Goal: Information Seeking & Learning: Compare options

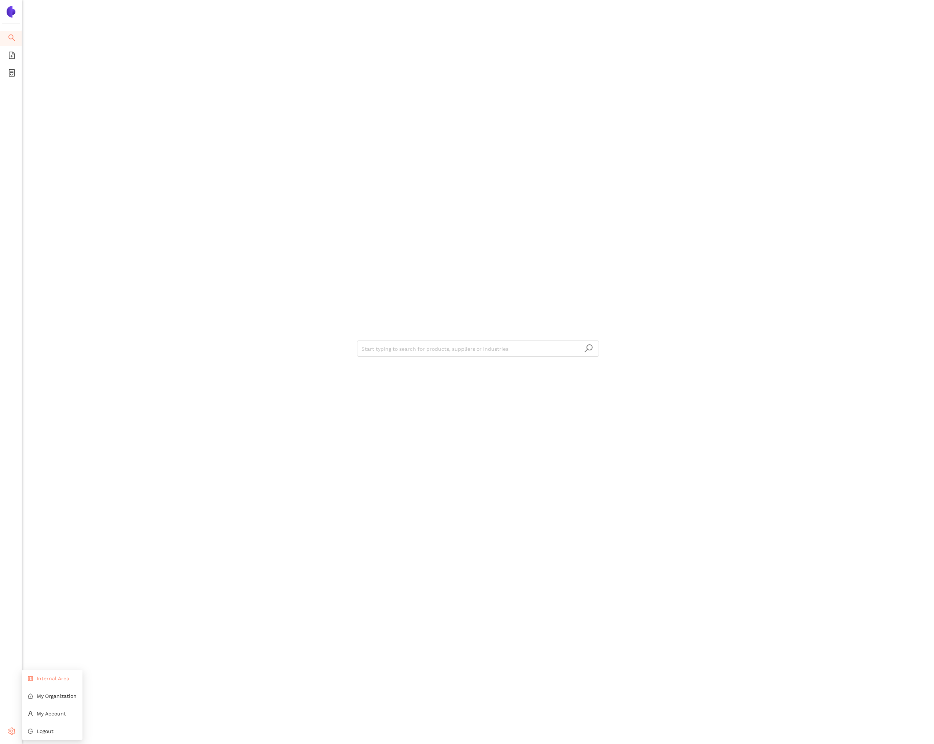
click at [34, 681] on li "Internal Area" at bounding box center [52, 679] width 60 height 15
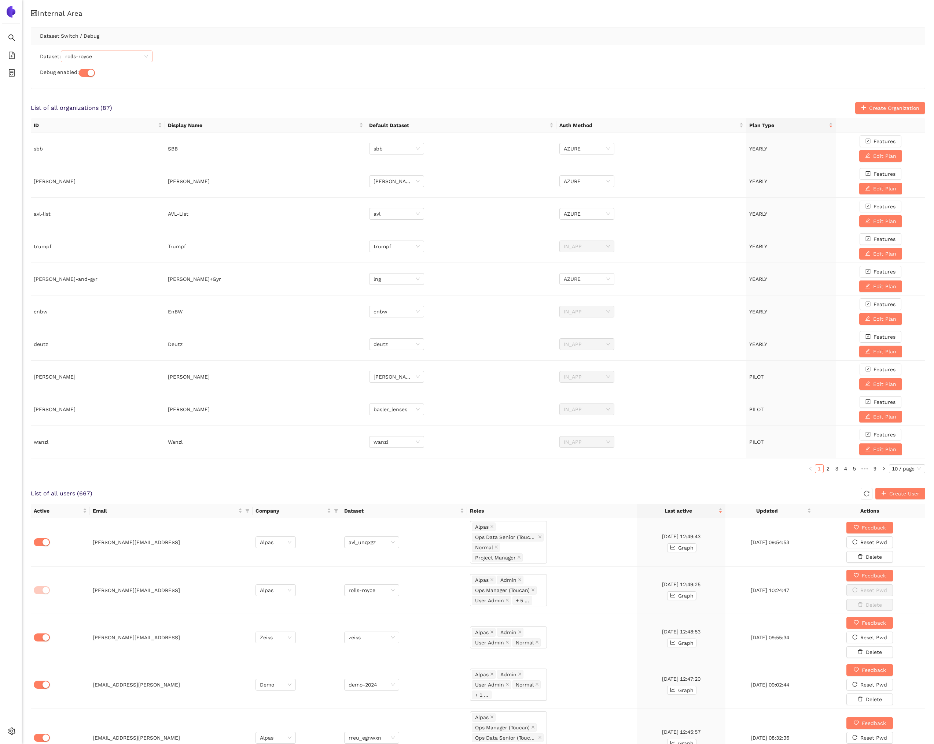
click at [102, 59] on span "rolls-royce" at bounding box center [106, 56] width 83 height 11
type input "deutz"
click at [104, 83] on div "deutz" at bounding box center [108, 83] width 83 height 8
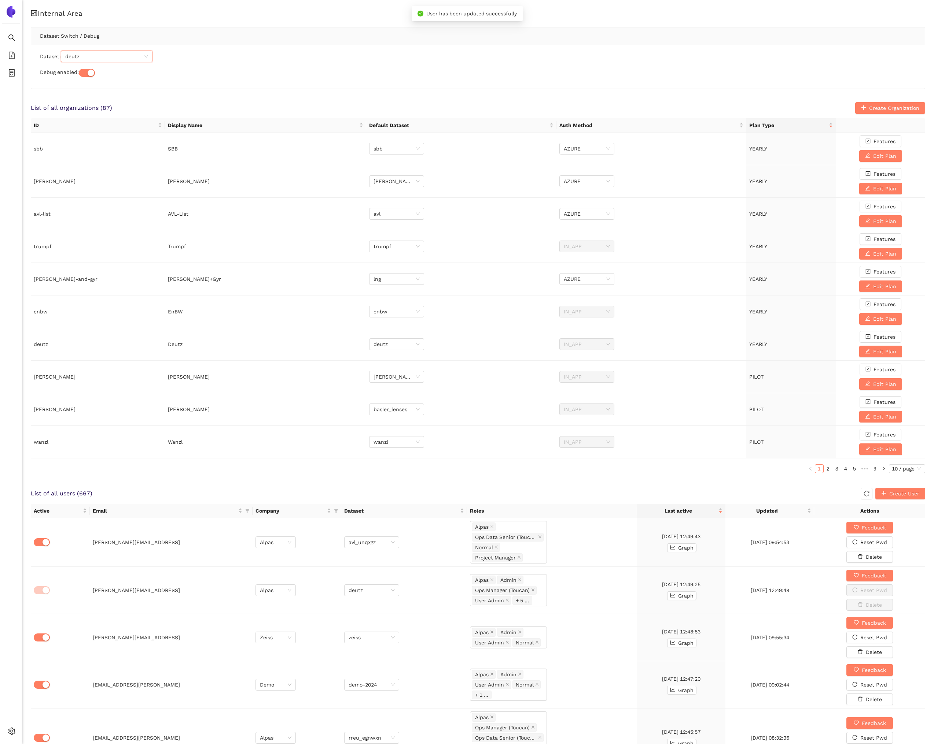
click at [149, 82] on div "Dataset: deutz deutz Debug enabled:" at bounding box center [477, 67] width 893 height 44
click at [16, 78] on li "eSourcing Projects" at bounding box center [11, 73] width 22 height 15
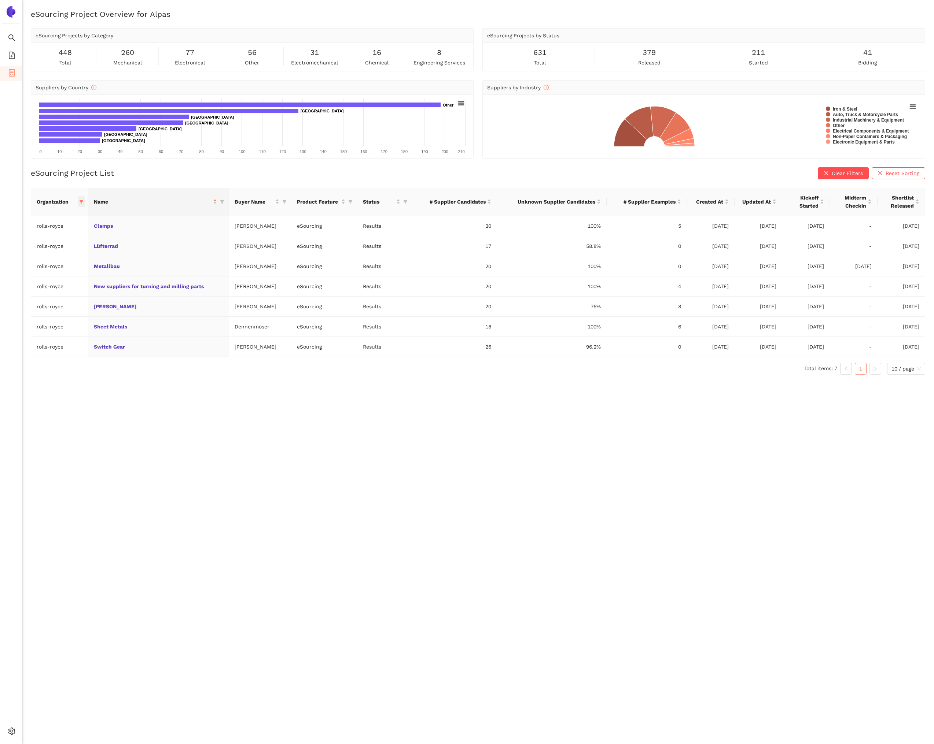
click at [85, 202] on span at bounding box center [81, 201] width 7 height 11
drag, startPoint x: 29, startPoint y: 331, endPoint x: 59, endPoint y: 228, distance: 107.5
click at [29, 329] on span "Reset" at bounding box center [25, 330] width 14 height 8
checkbox input "false"
click at [52, 217] on input "text" at bounding box center [58, 217] width 64 height 8
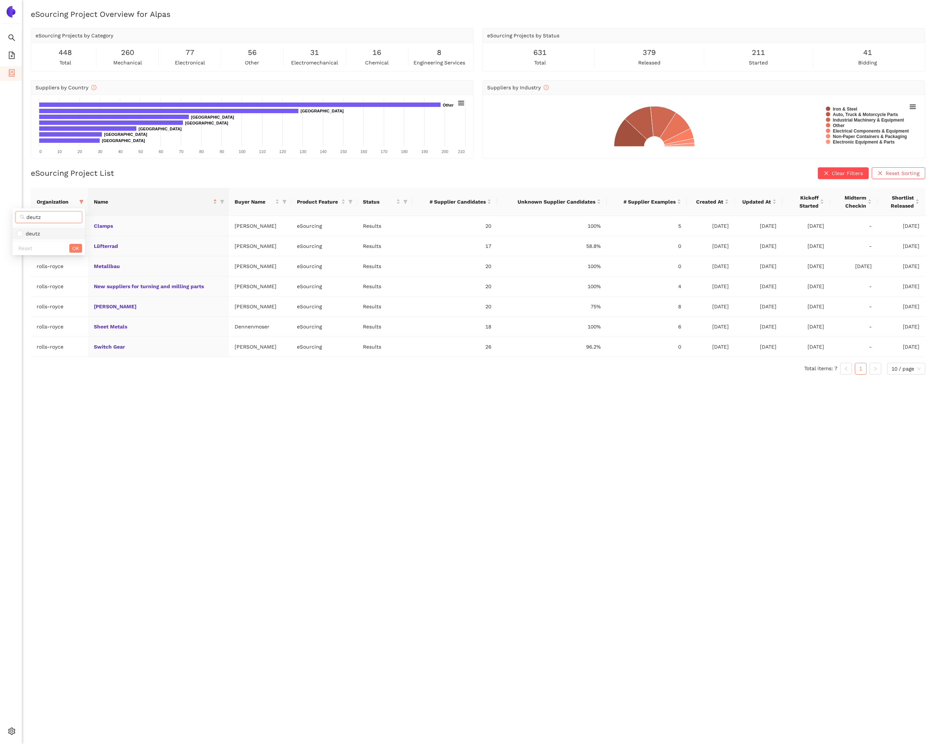
type input "deutz"
click at [43, 235] on span "deutz" at bounding box center [49, 234] width 64 height 8
checkbox input "true"
click at [71, 249] on button "OK" at bounding box center [75, 248] width 13 height 9
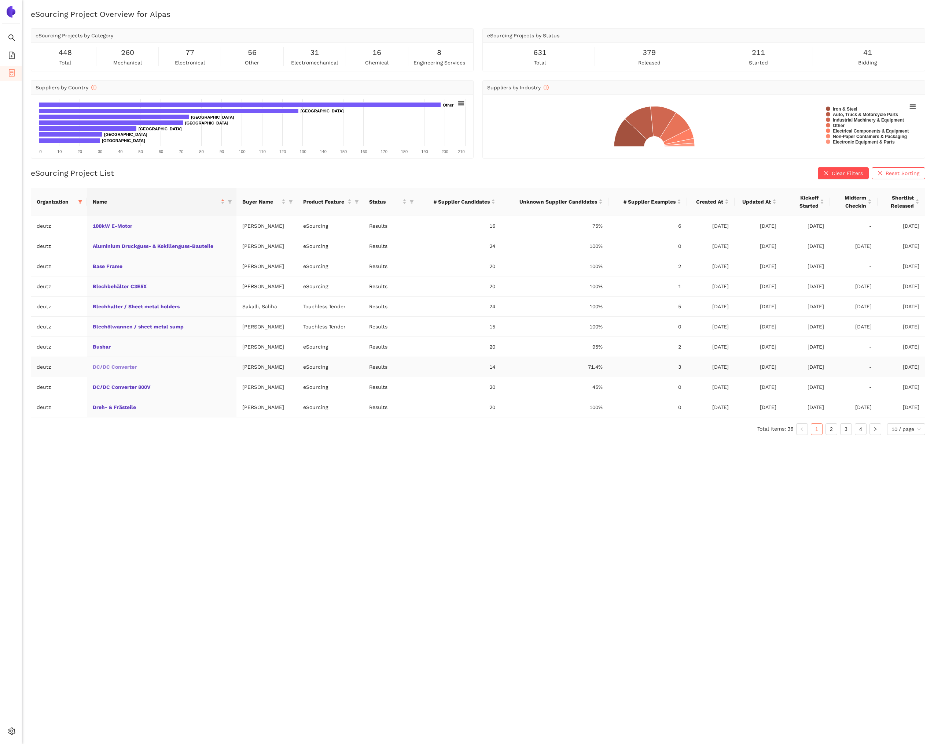
click at [0, 0] on link "DC/DC Converter" at bounding box center [0, 0] width 0 height 0
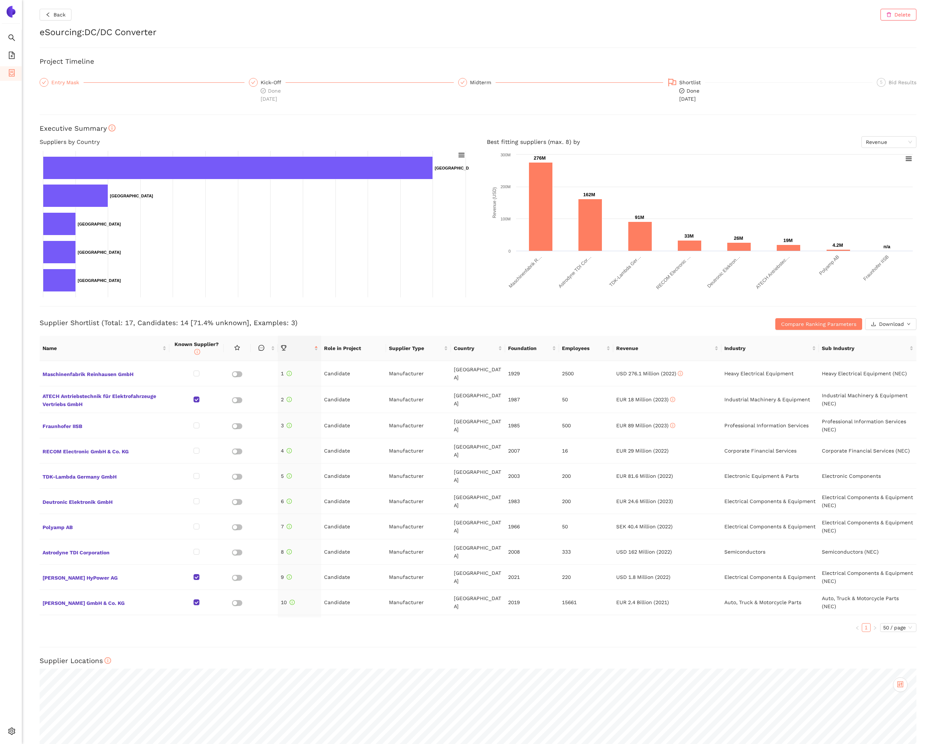
click at [54, 80] on div "Entry Mask" at bounding box center [67, 82] width 32 height 9
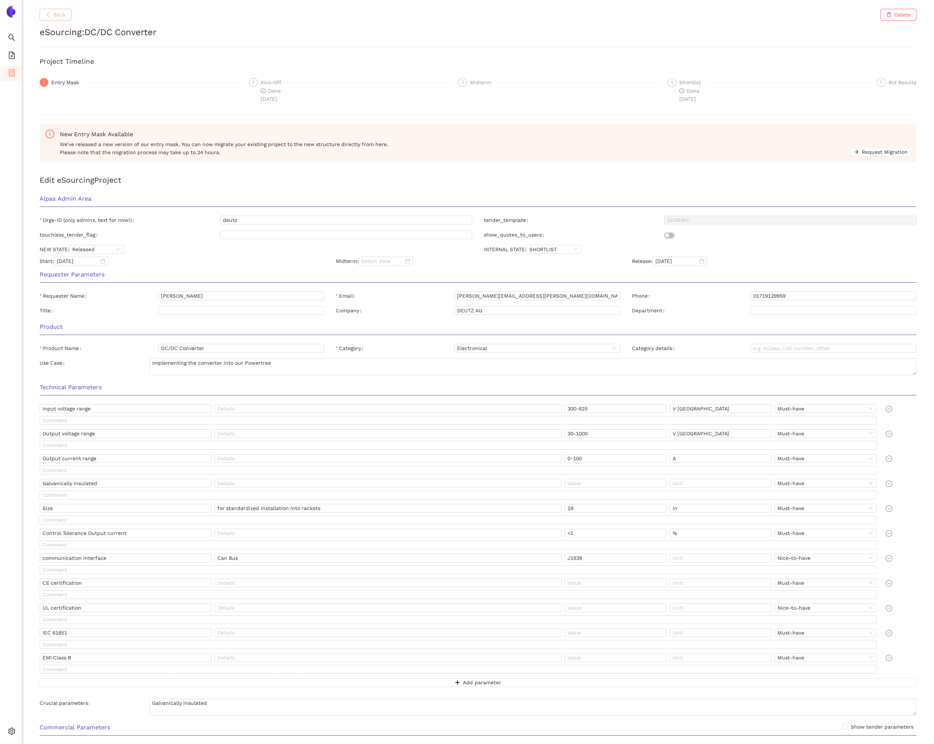
click at [43, 16] on button "Back" at bounding box center [56, 15] width 32 height 12
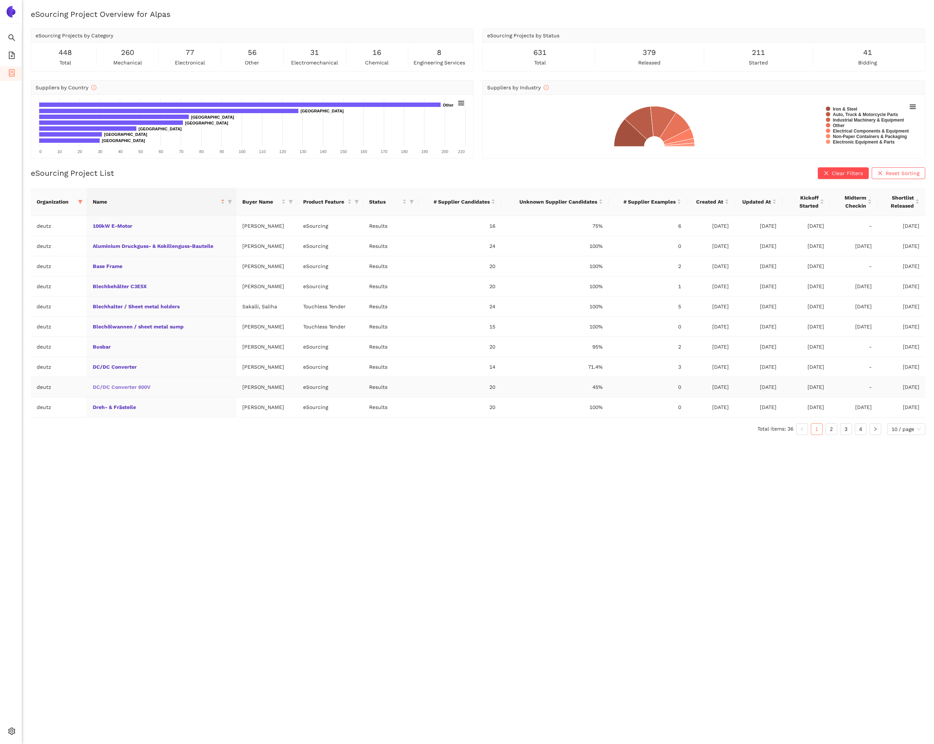
click at [0, 0] on link "DC/DC Converter 800V" at bounding box center [0, 0] width 0 height 0
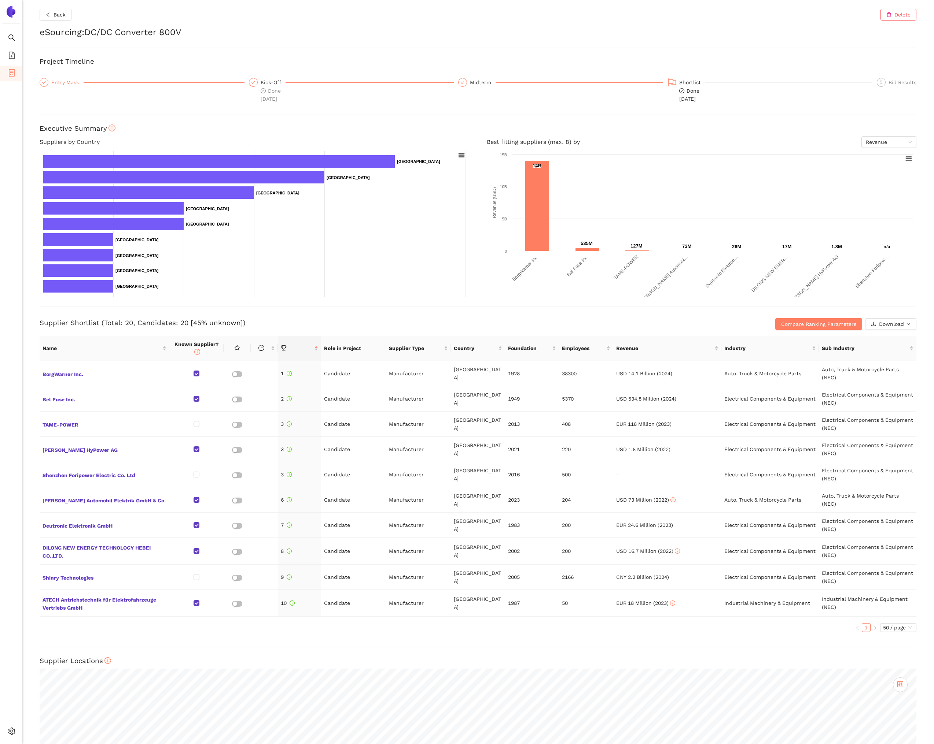
click at [63, 80] on div "Entry Mask" at bounding box center [67, 82] width 32 height 9
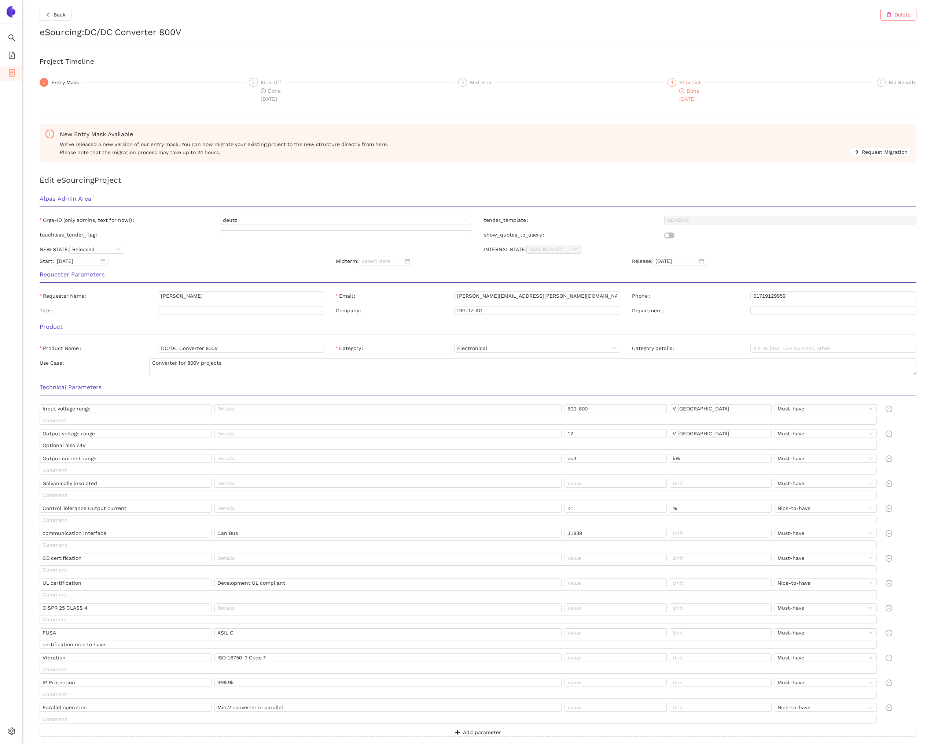
click at [683, 86] on div "Shortlist" at bounding box center [692, 82] width 26 height 9
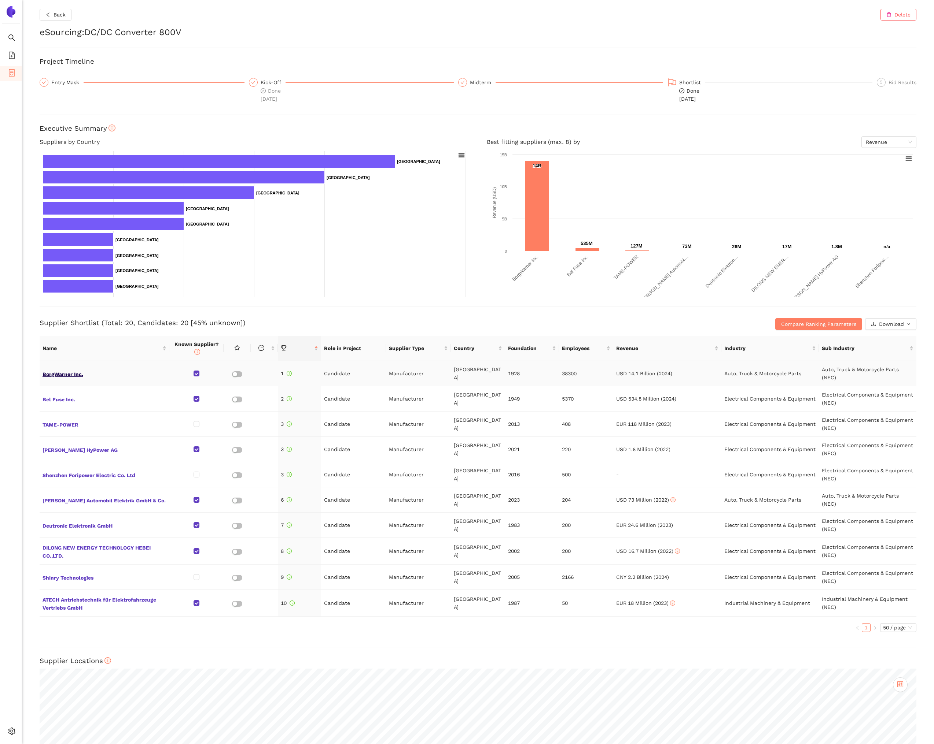
click at [76, 374] on span "BorgWarner Inc." at bounding box center [104, 374] width 124 height 10
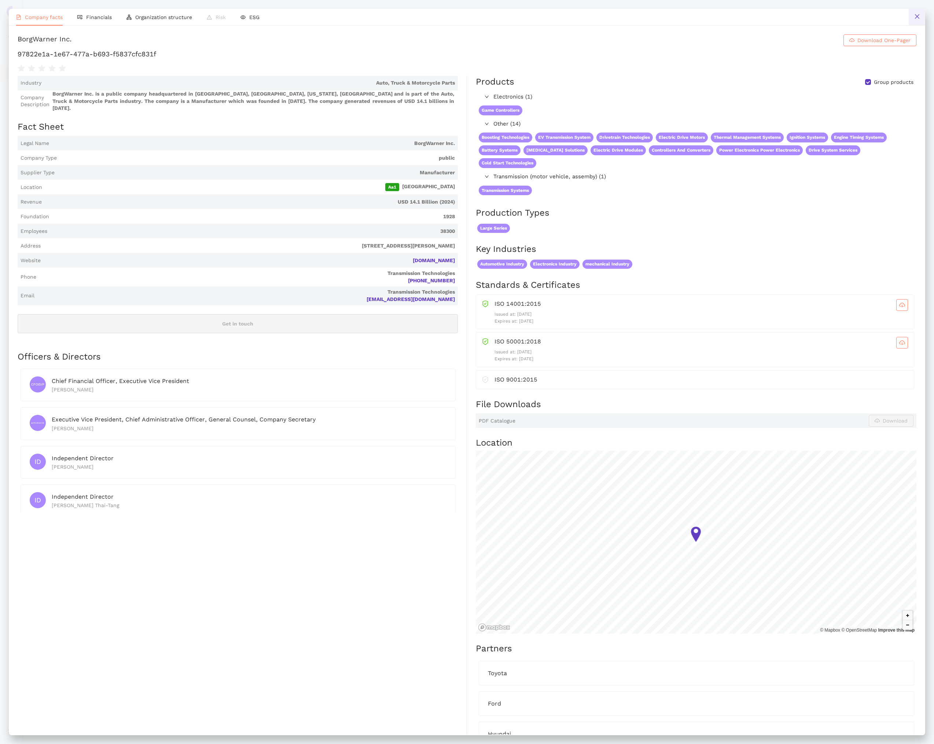
click at [913, 19] on button at bounding box center [916, 17] width 16 height 16
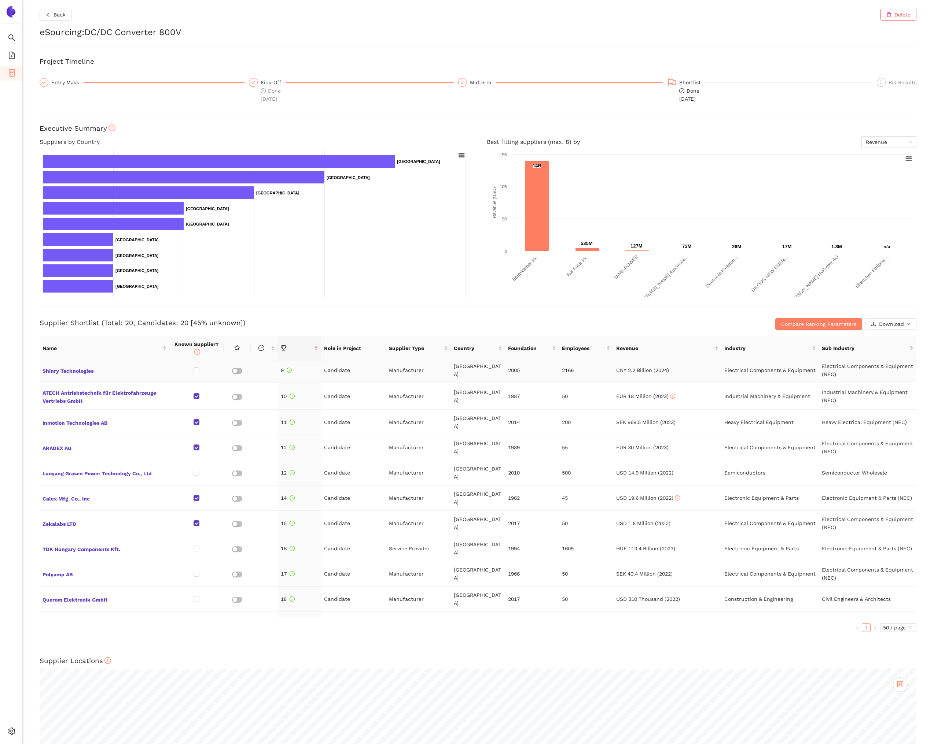
scroll to position [212, 0]
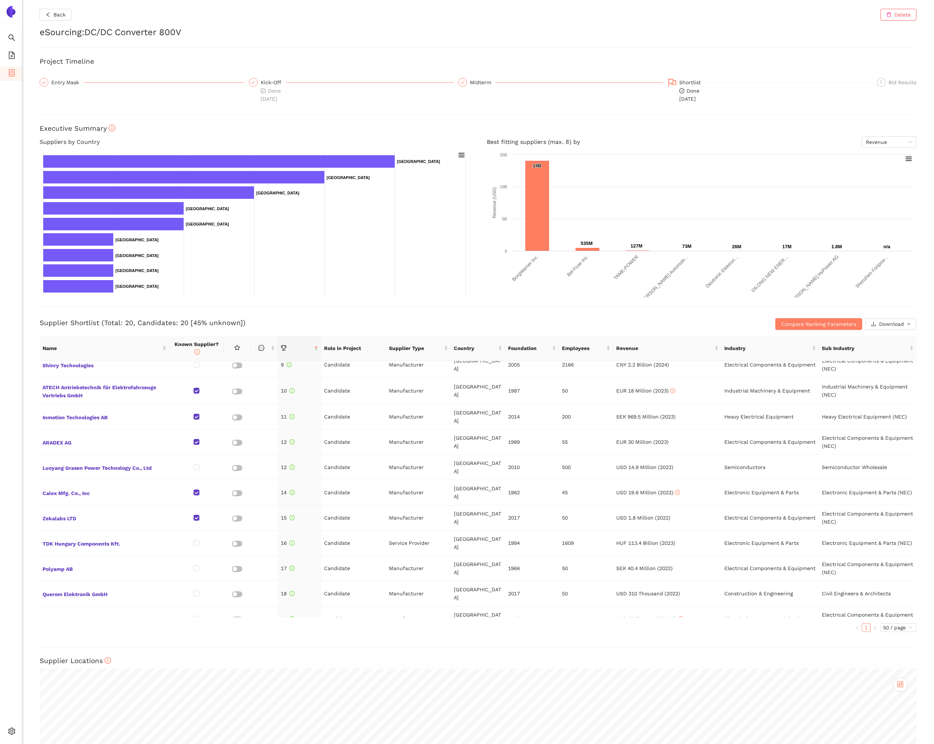
click at [71, 640] on span "Arrival UK Ltd" at bounding box center [104, 645] width 124 height 10
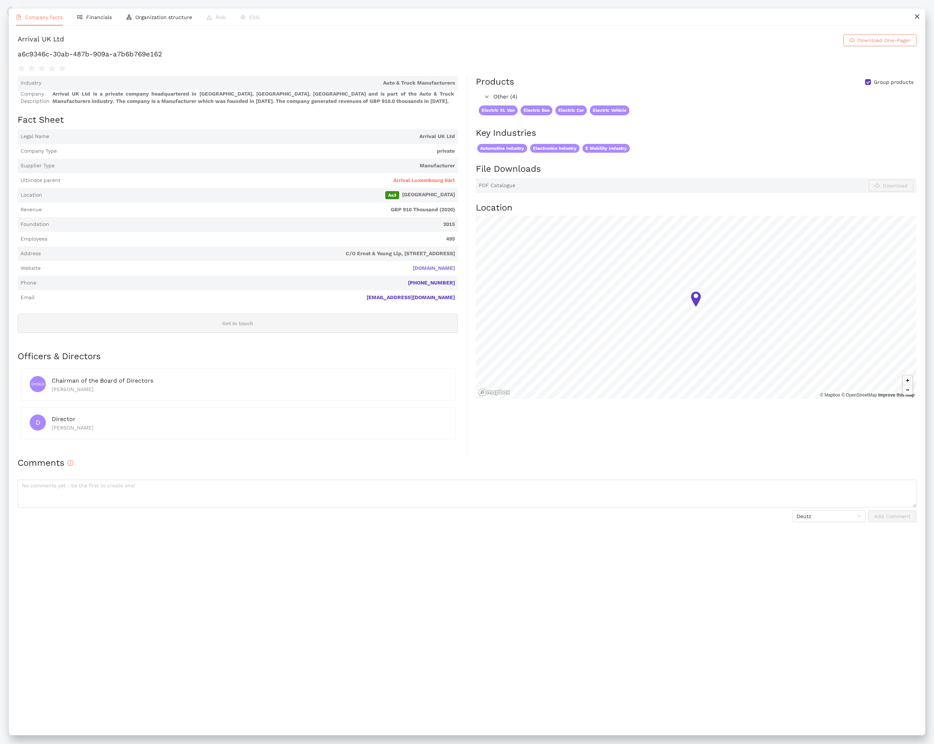
click at [0, 0] on link "[DOMAIN_NAME]" at bounding box center [0, 0] width 0 height 0
click at [50, 43] on div "Arrival UK Ltd" at bounding box center [41, 40] width 47 height 12
copy h1 "Arrival UK Ltd Download One-Pager"
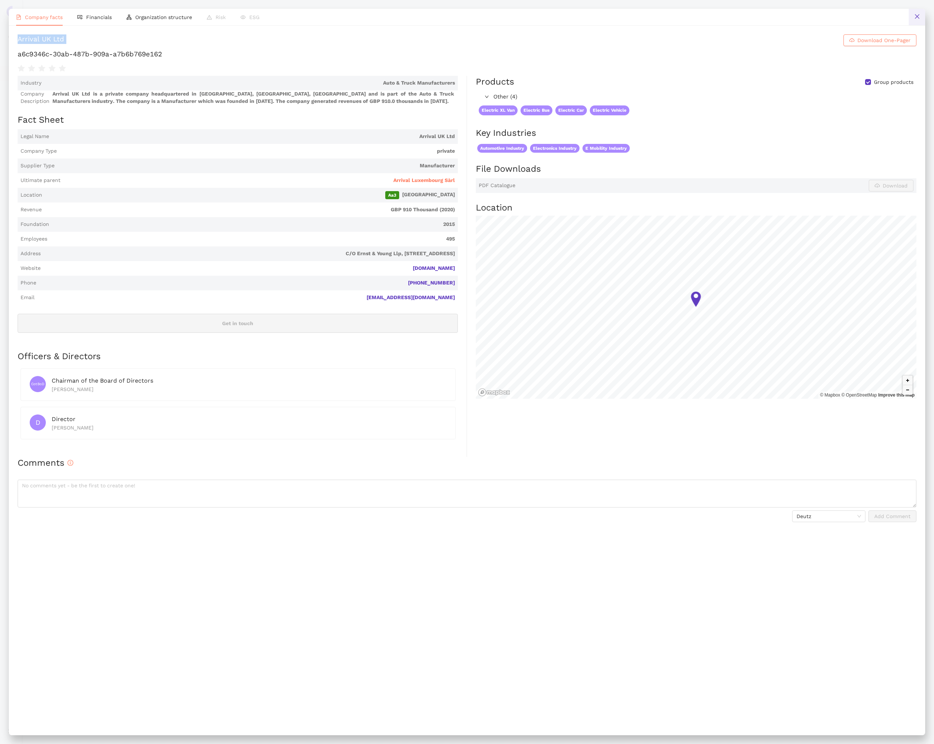
click at [912, 15] on button at bounding box center [916, 17] width 16 height 16
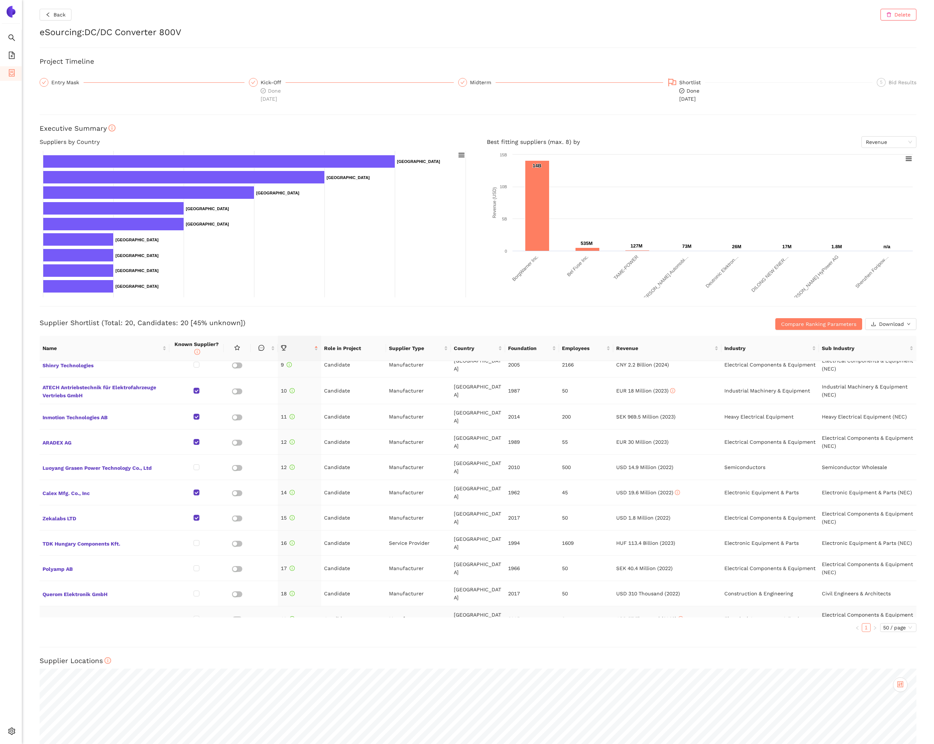
click at [88, 614] on span "Semtronics Limited" at bounding box center [104, 619] width 124 height 10
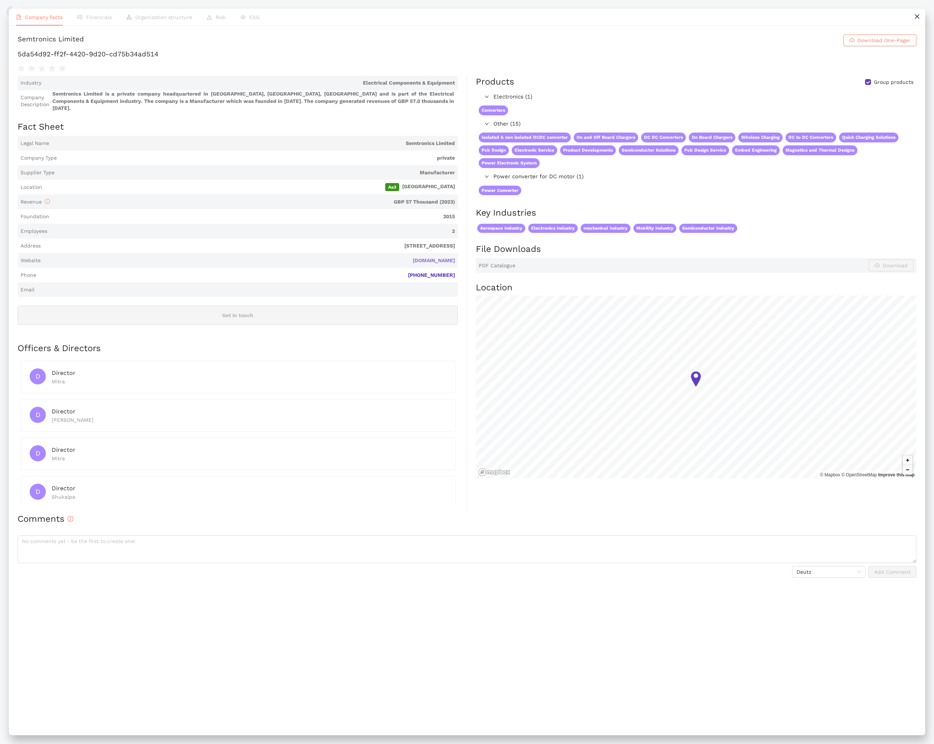
click at [0, 0] on link "[DOMAIN_NAME]" at bounding box center [0, 0] width 0 height 0
click at [911, 15] on button at bounding box center [916, 17] width 16 height 16
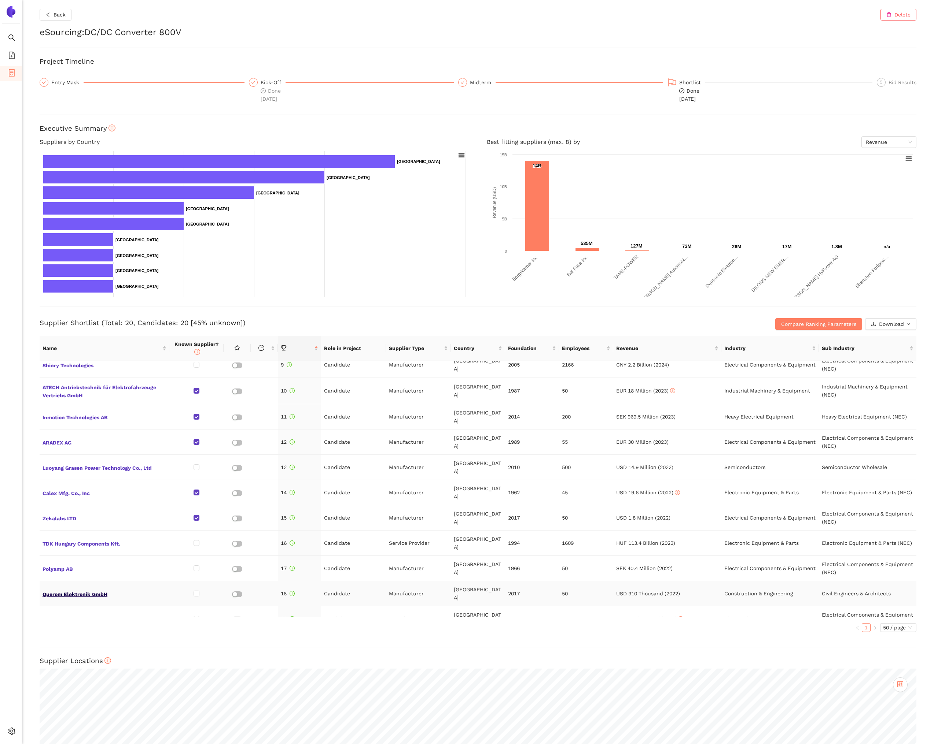
click at [72, 589] on span "Querom Elektronik GmbH" at bounding box center [104, 594] width 124 height 10
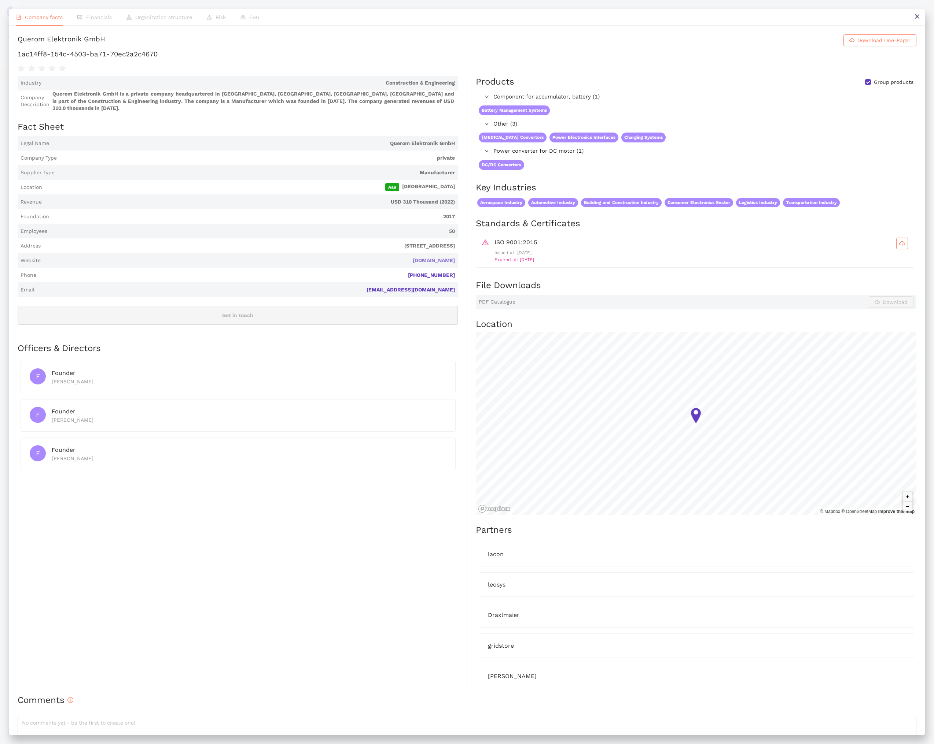
click at [0, 0] on link "[DOMAIN_NAME]" at bounding box center [0, 0] width 0 height 0
click at [922, 22] on button at bounding box center [916, 17] width 16 height 16
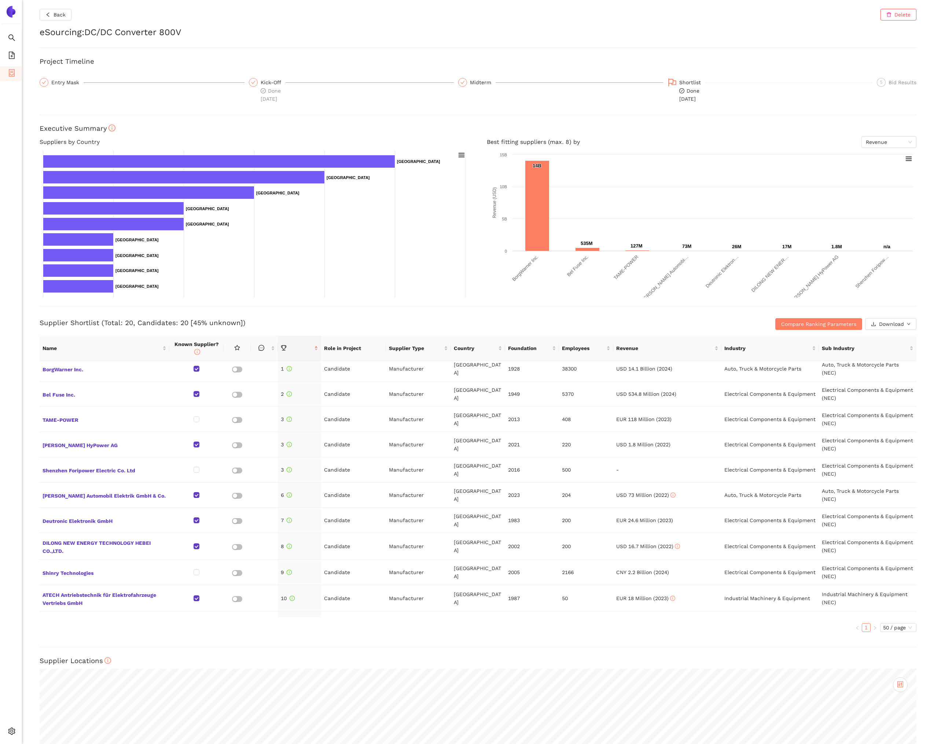
scroll to position [0, 0]
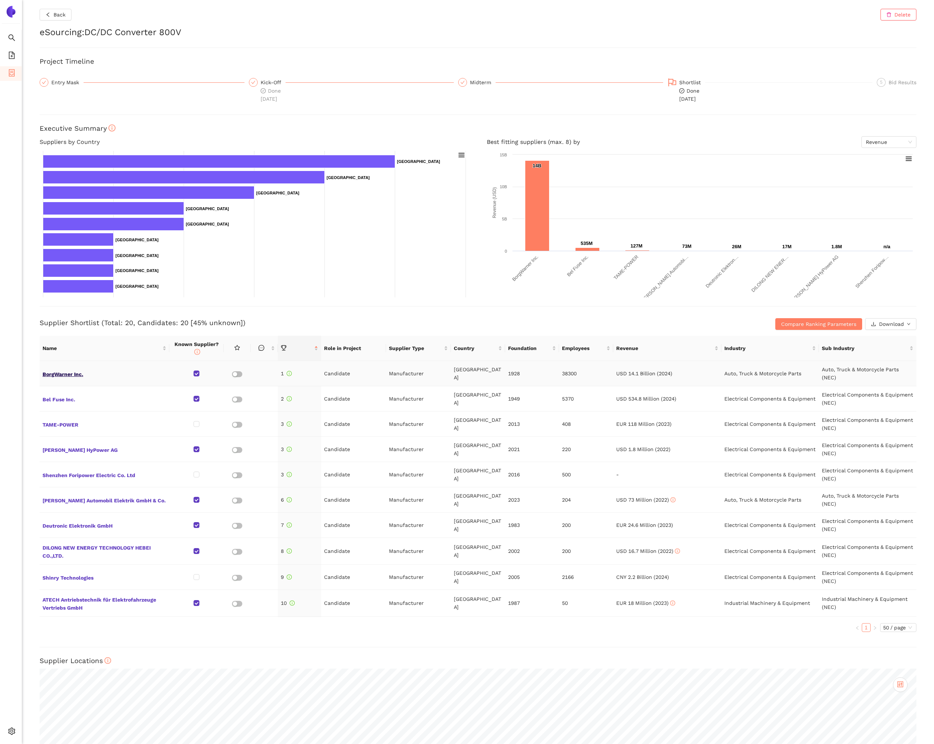
click at [56, 374] on span "BorgWarner Inc." at bounding box center [104, 374] width 124 height 10
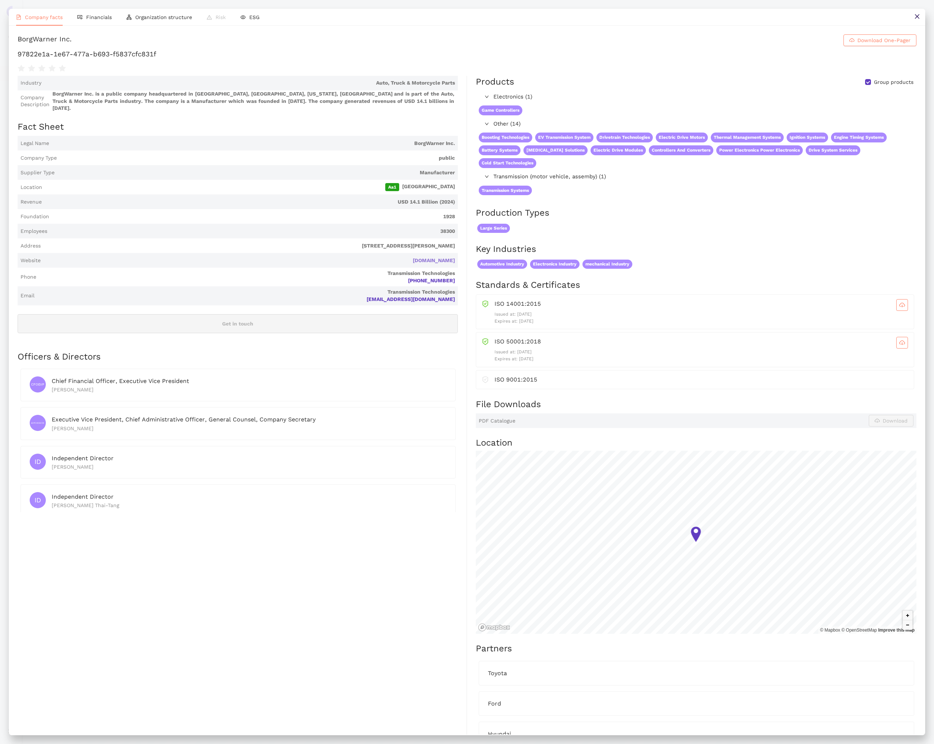
click at [0, 0] on link "[DOMAIN_NAME]" at bounding box center [0, 0] width 0 height 0
click at [918, 18] on icon "close" at bounding box center [916, 16] width 4 height 4
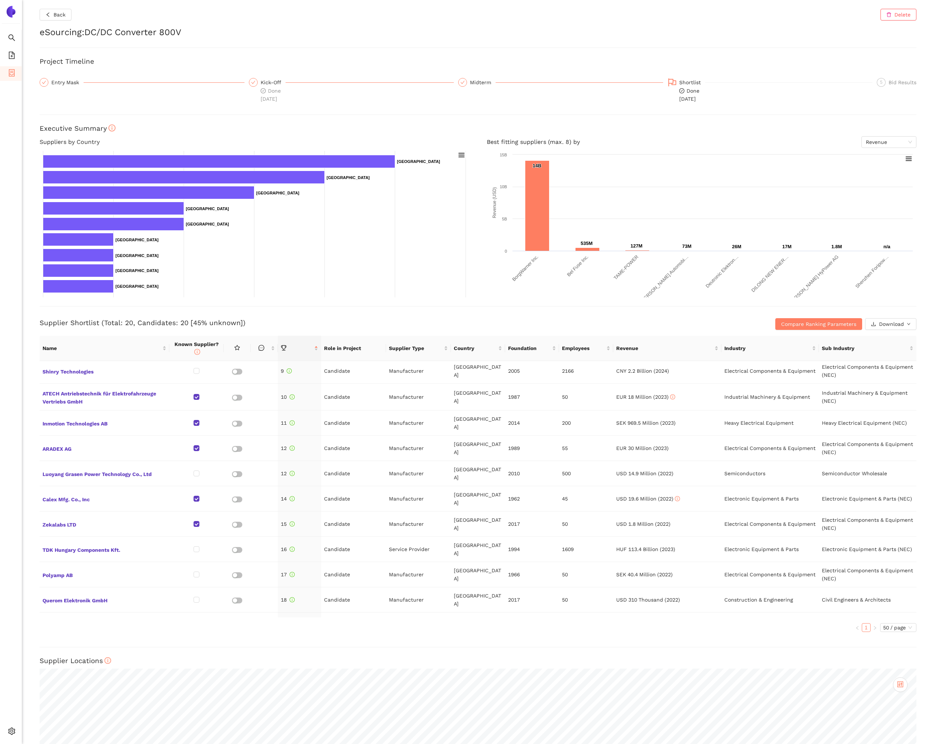
scroll to position [207, 0]
